Goal: Go to known website: Access a specific website the user already knows

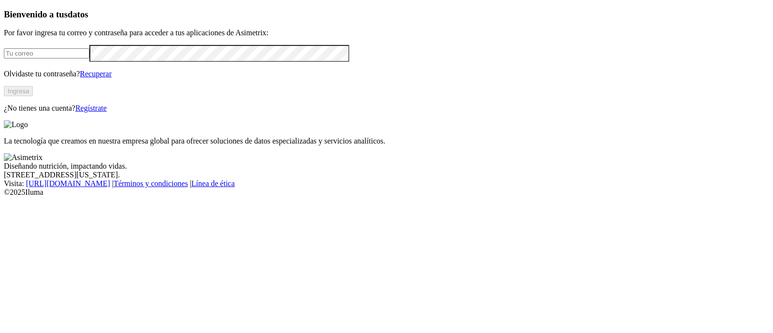
type input "[PERSON_NAME][EMAIL_ADDRESS][PERSON_NAME][DOMAIN_NAME]"
click at [33, 96] on button "Ingresa" at bounding box center [18, 91] width 29 height 10
